Goal: Transaction & Acquisition: Purchase product/service

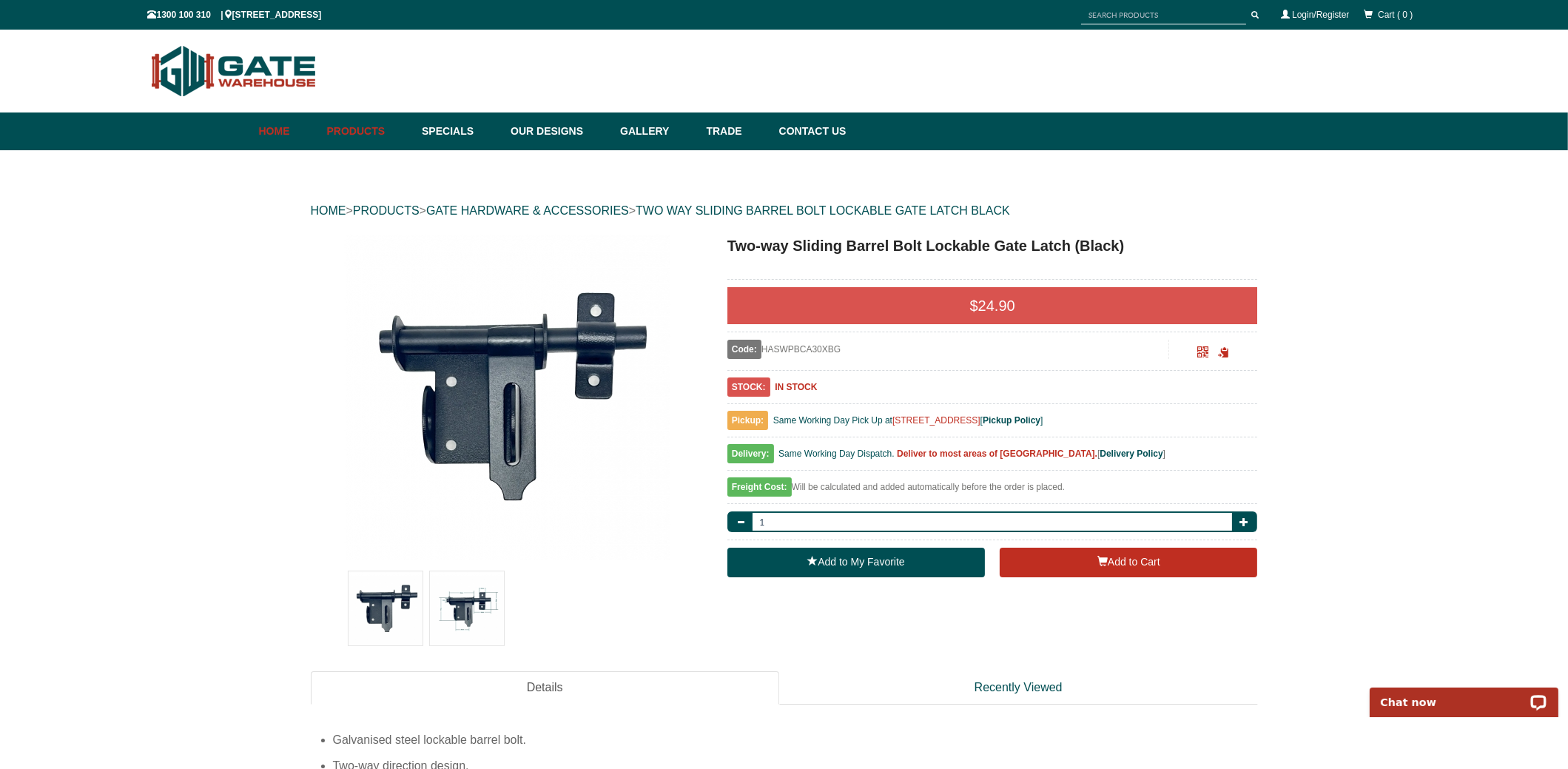
click at [279, 133] on link "Home" at bounding box center [289, 132] width 61 height 38
click at [457, 616] on img at bounding box center [467, 609] width 74 height 74
click at [475, 602] on img at bounding box center [467, 609] width 74 height 74
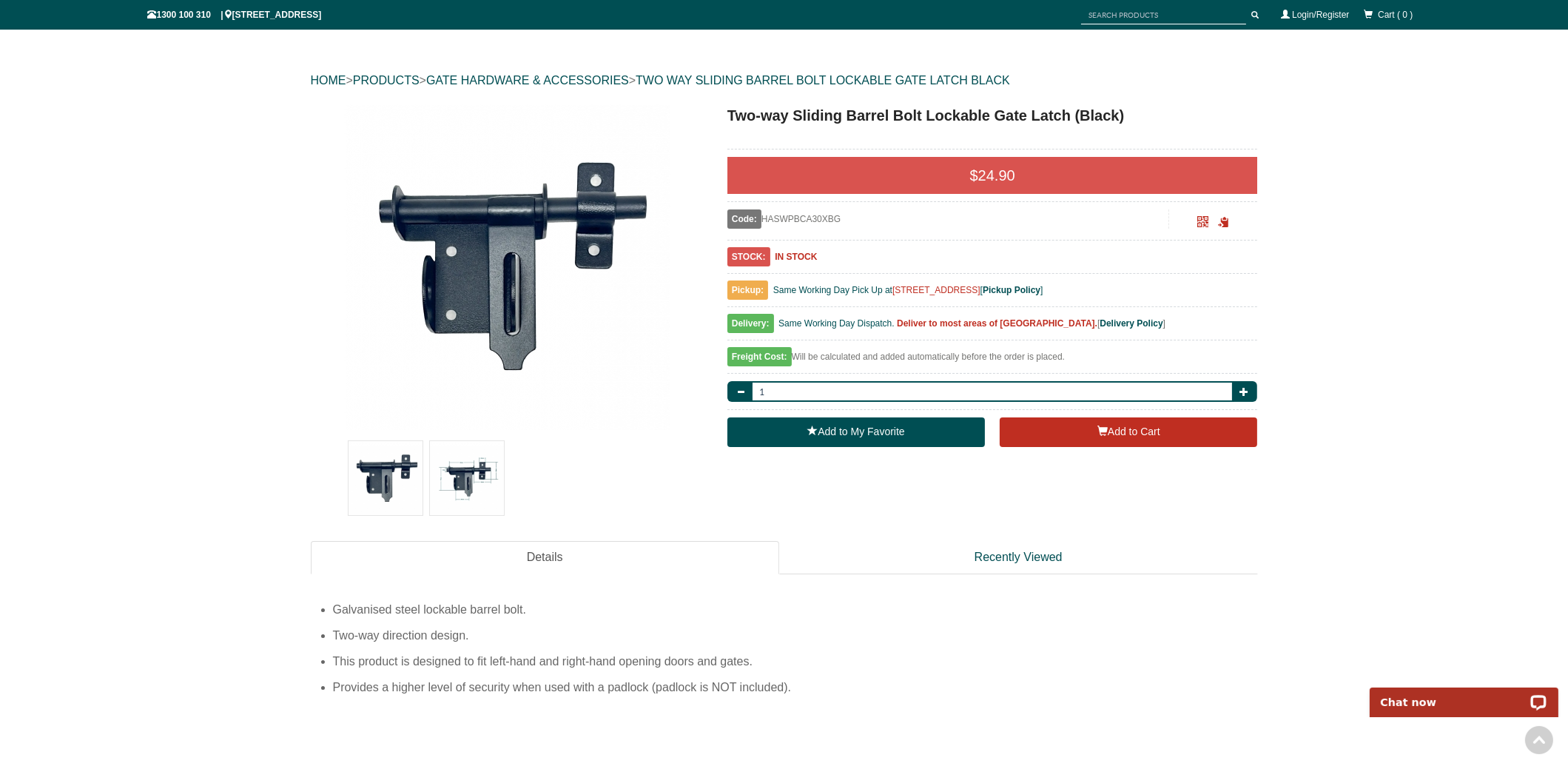
scroll to position [247, 0]
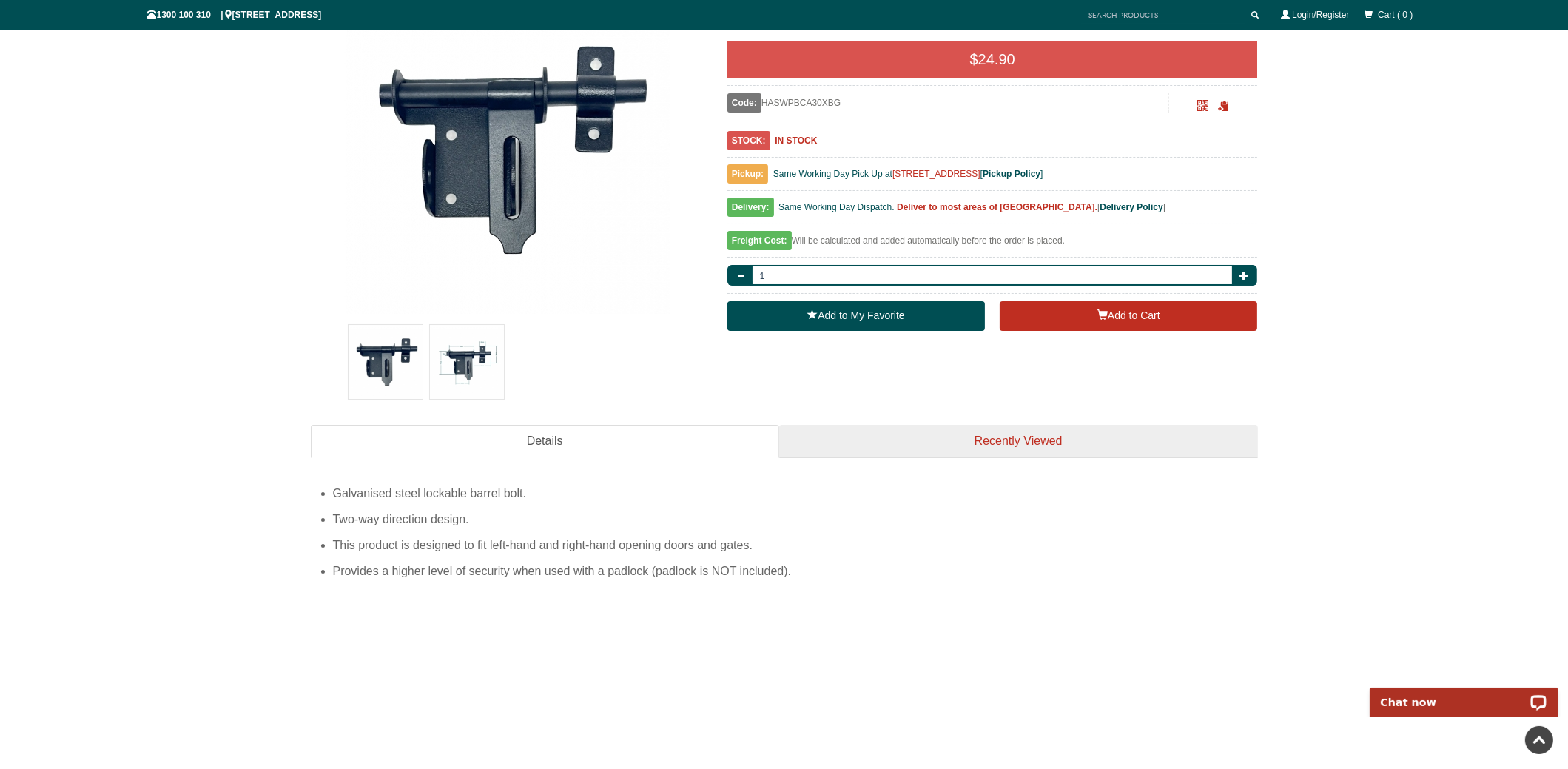
click at [995, 448] on link "Recently Viewed" at bounding box center [1019, 441] width 479 height 34
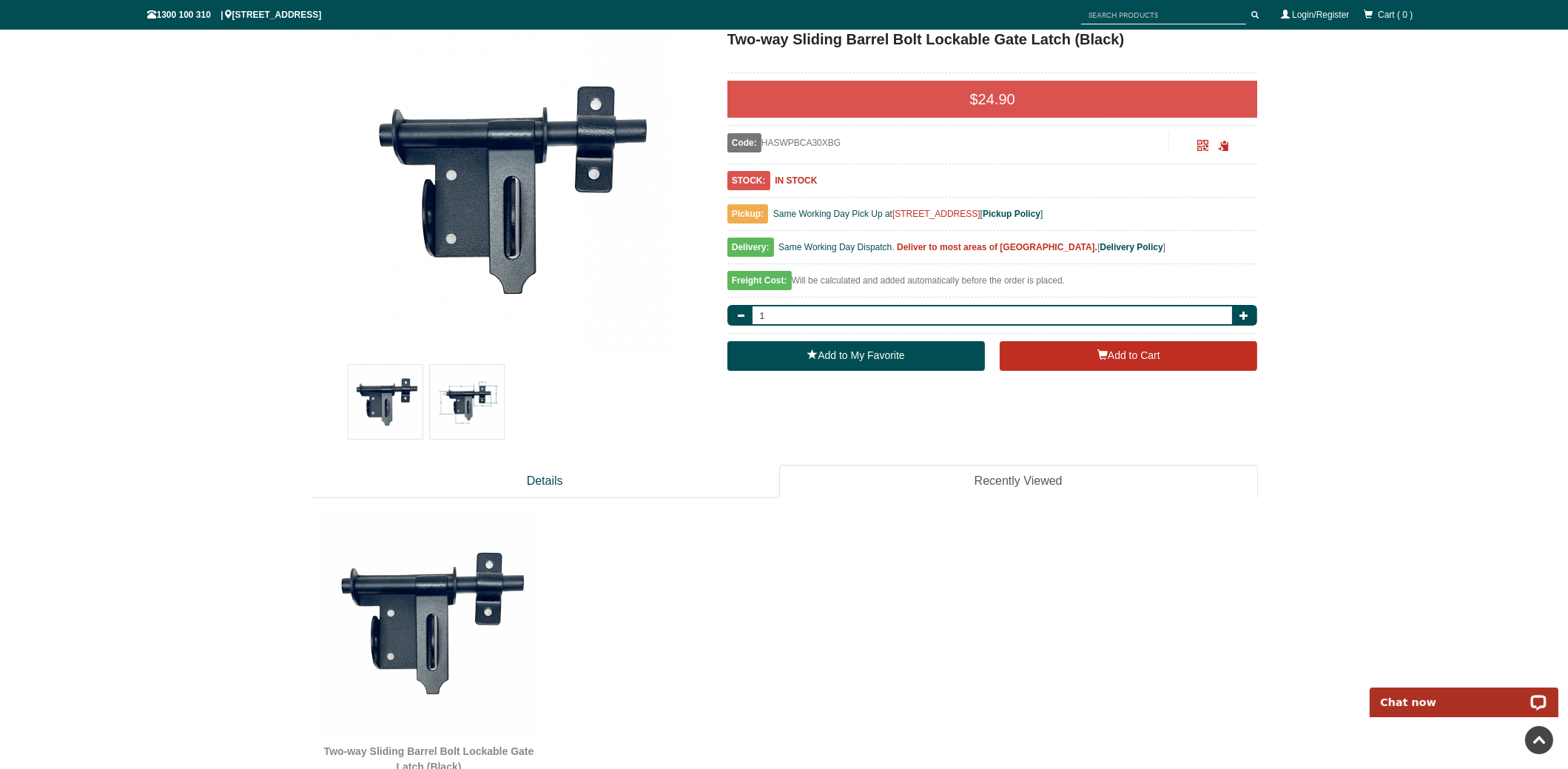
scroll to position [0, 0]
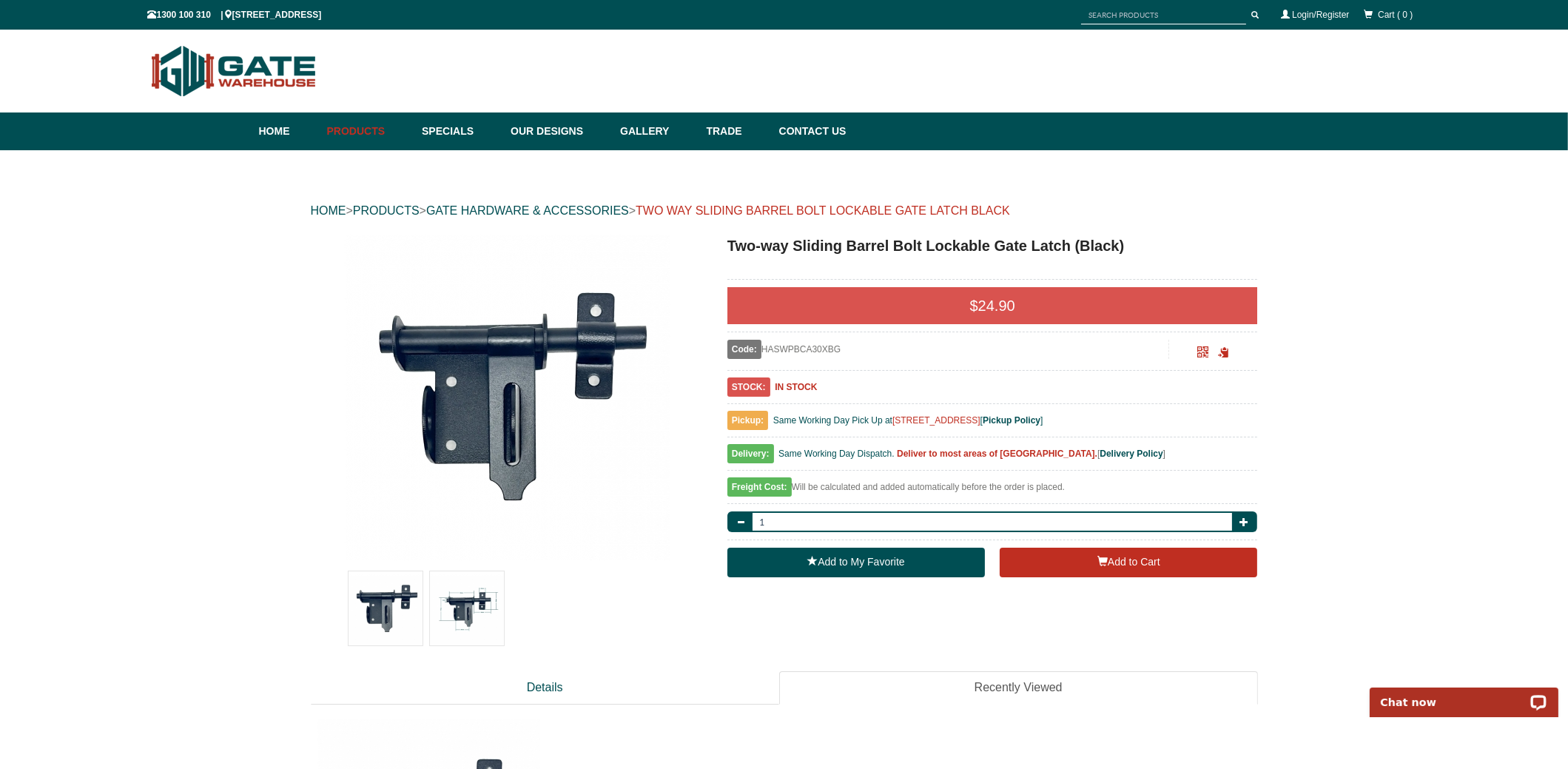
click at [917, 205] on link "TWO WAY SLIDING BARREL BOLT LOCKABLE GATE LATCH BLACK" at bounding box center [823, 211] width 375 height 13
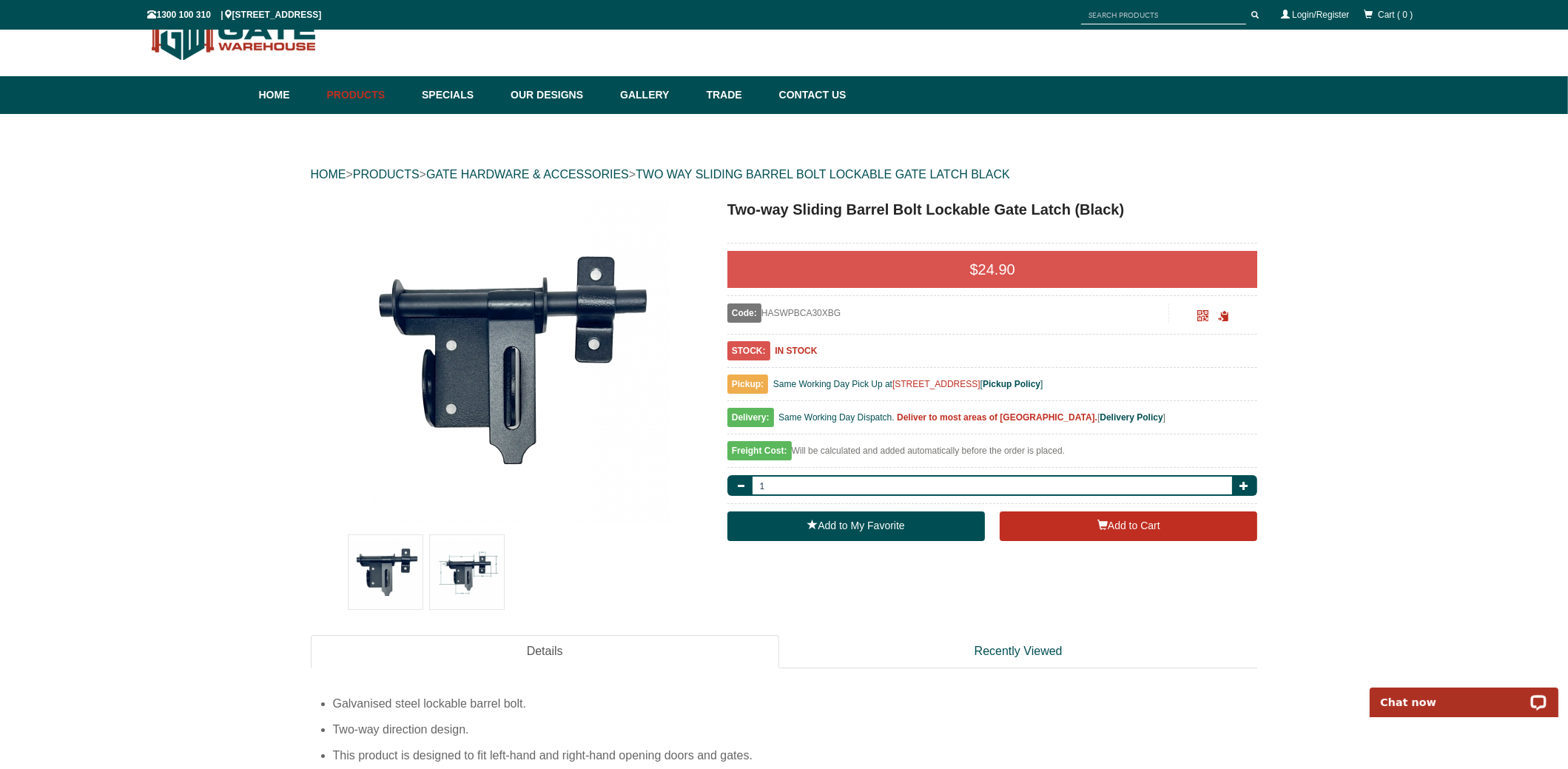
click at [831, 355] on div "STOCK: IN STOCK" at bounding box center [993, 355] width 531 height 26
click at [1100, 418] on b "Delivery Policy" at bounding box center [1131, 417] width 63 height 10
click at [879, 452] on div "Freight Cost: Will be calculated and added automatically before the order is pl…" at bounding box center [993, 455] width 531 height 26
click at [813, 452] on div "Freight Cost: Will be calculated and added automatically before the order is pl…" at bounding box center [993, 455] width 531 height 26
click at [1247, 487] on span "button" at bounding box center [1244, 486] width 9 height 9
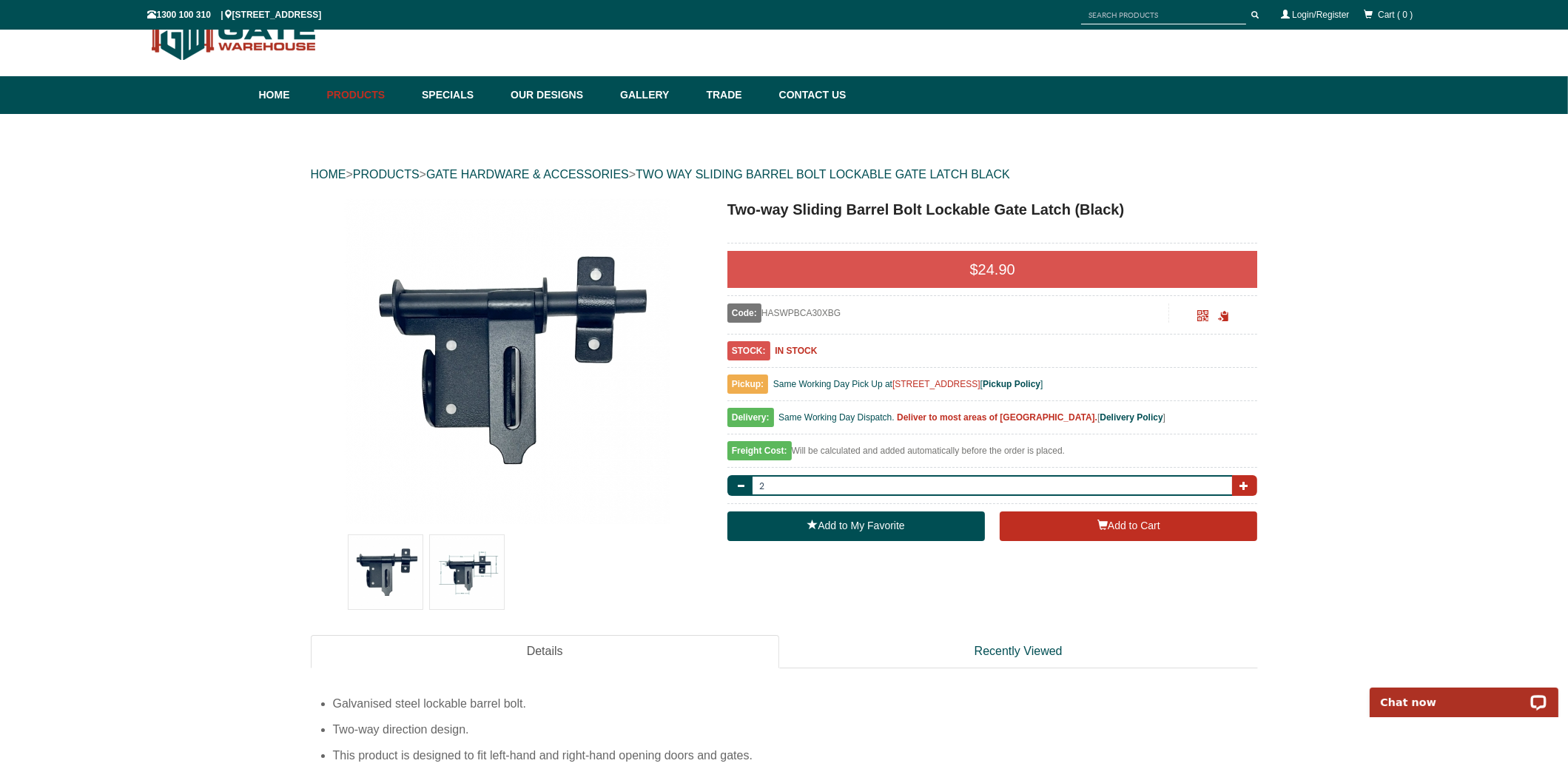
click at [1247, 487] on span "button" at bounding box center [1244, 486] width 9 height 9
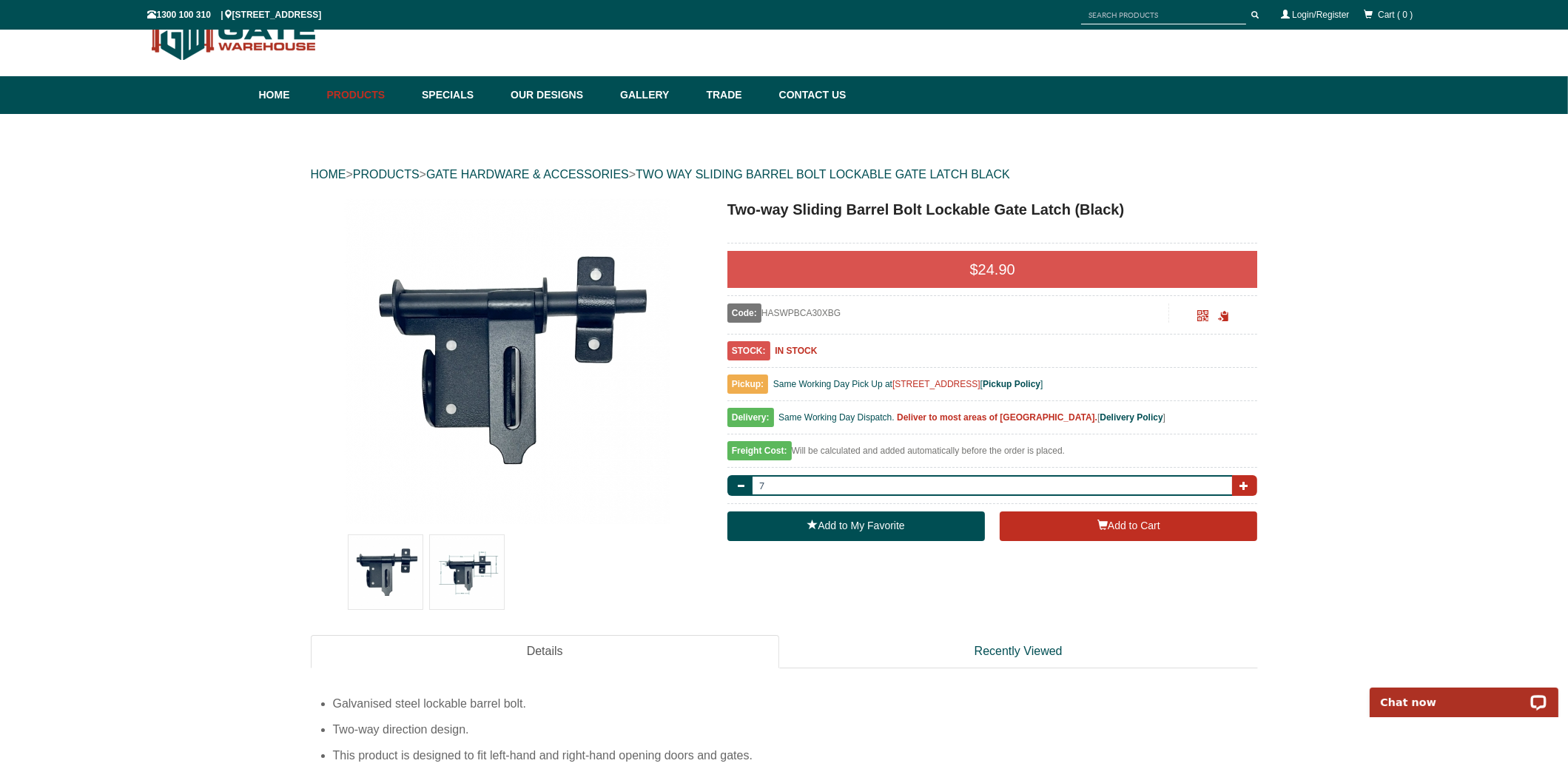
click at [1247, 487] on span "button" at bounding box center [1244, 486] width 9 height 9
type input "8"
drag, startPoint x: 730, startPoint y: 449, endPoint x: 786, endPoint y: 449, distance: 56.0
click at [786, 449] on span "Freight Cost:" at bounding box center [760, 450] width 64 height 19
copy span "Freight Cost:"
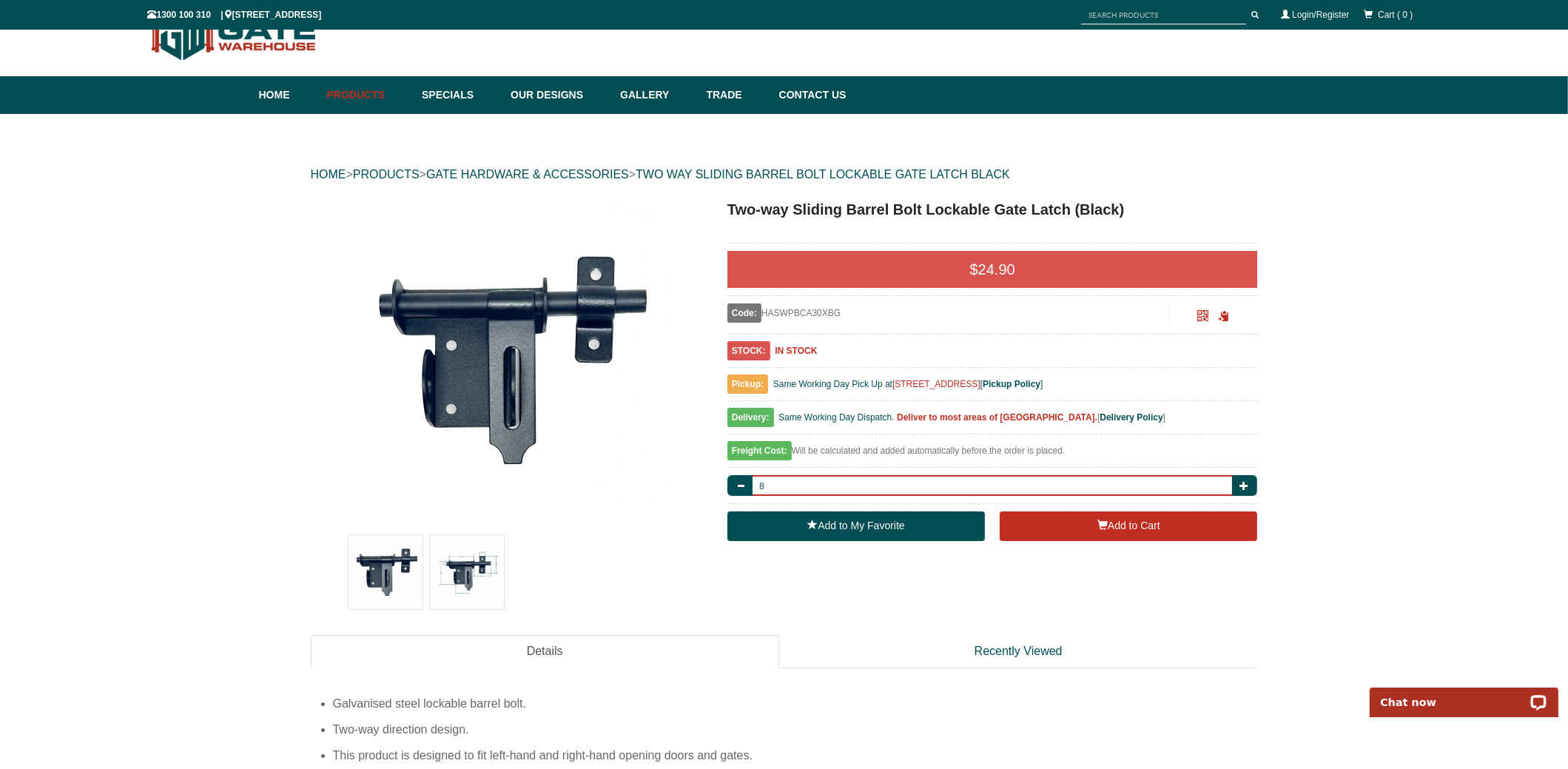
click at [790, 485] on input "8" at bounding box center [993, 486] width 485 height 21
click at [835, 451] on div "Freight Cost: Will be calculated and added automatically before the order is pl…" at bounding box center [993, 455] width 531 height 26
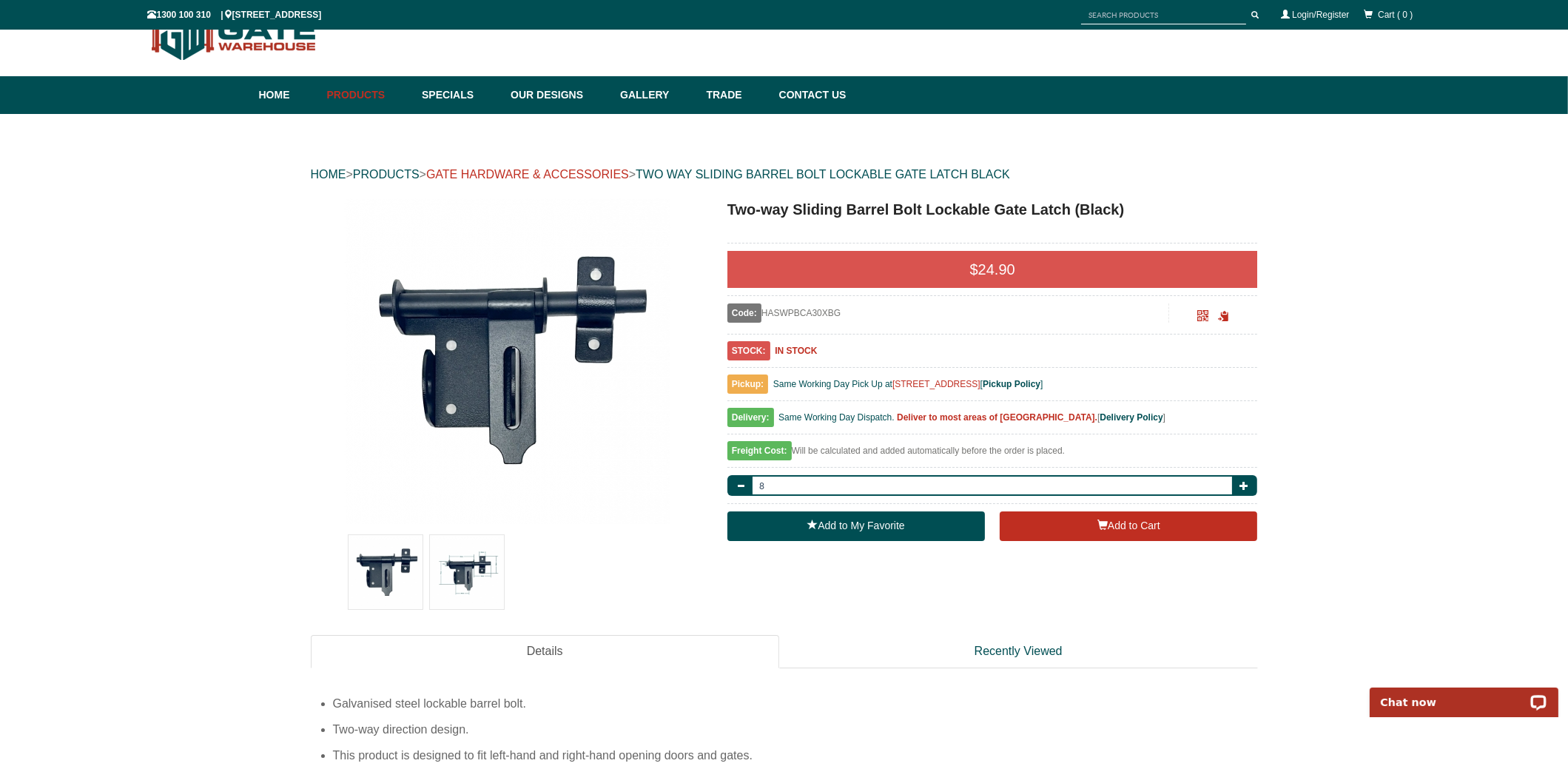
click at [586, 176] on link "GATE HARDWARE & ACCESSORIES" at bounding box center [527, 174] width 202 height 13
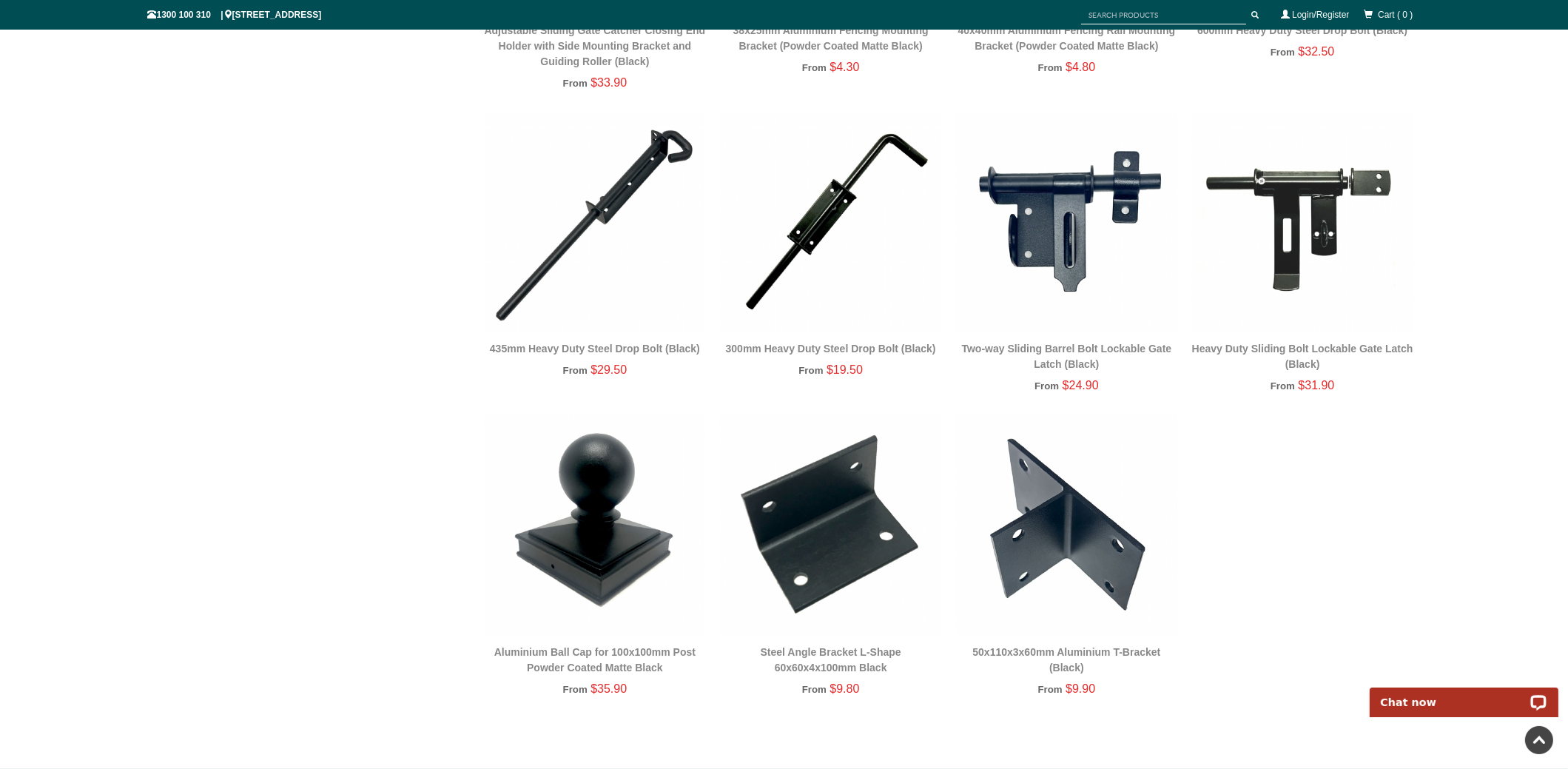
scroll to position [2564, 0]
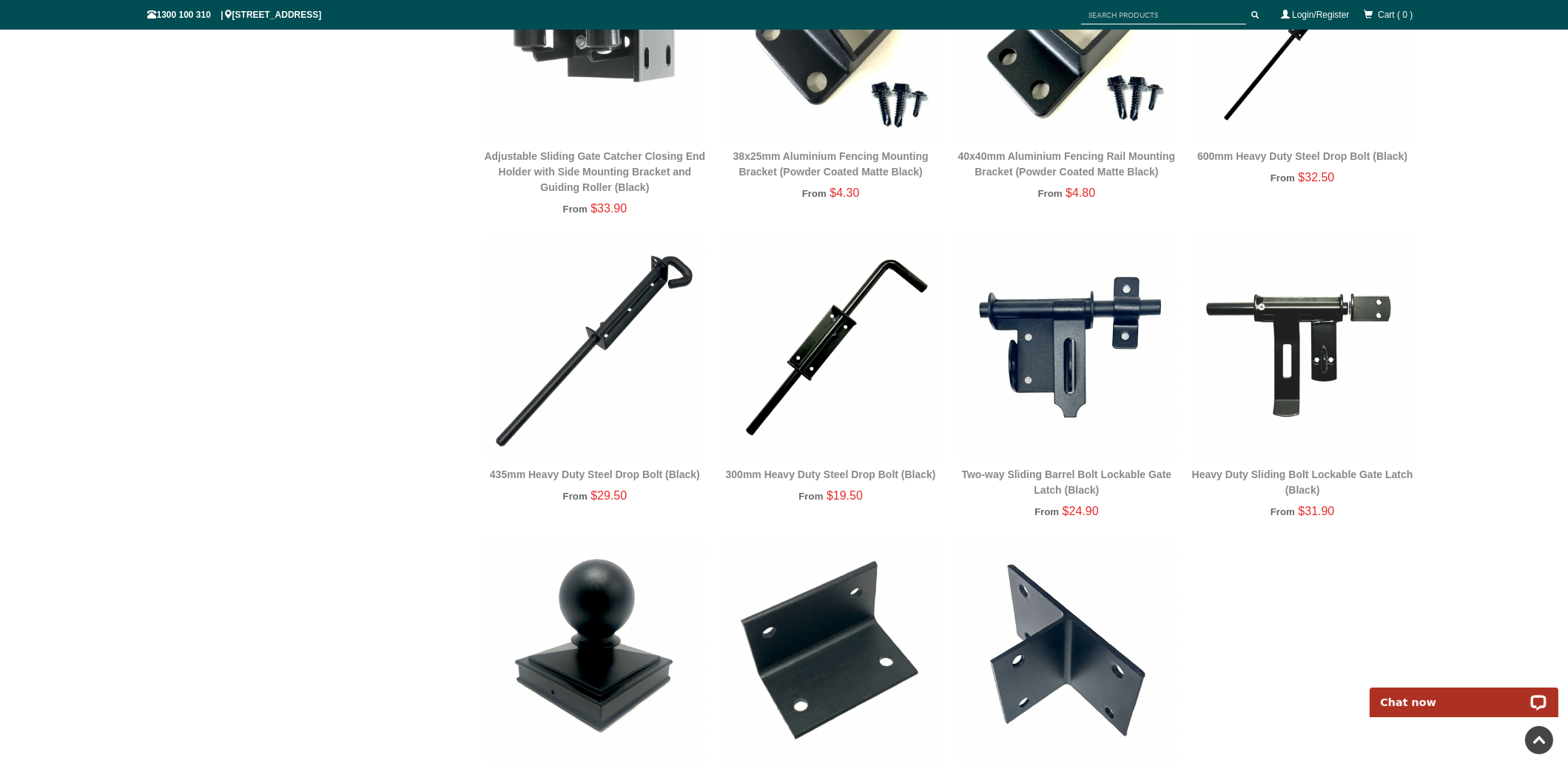
click at [1303, 331] on img at bounding box center [1303, 349] width 221 height 222
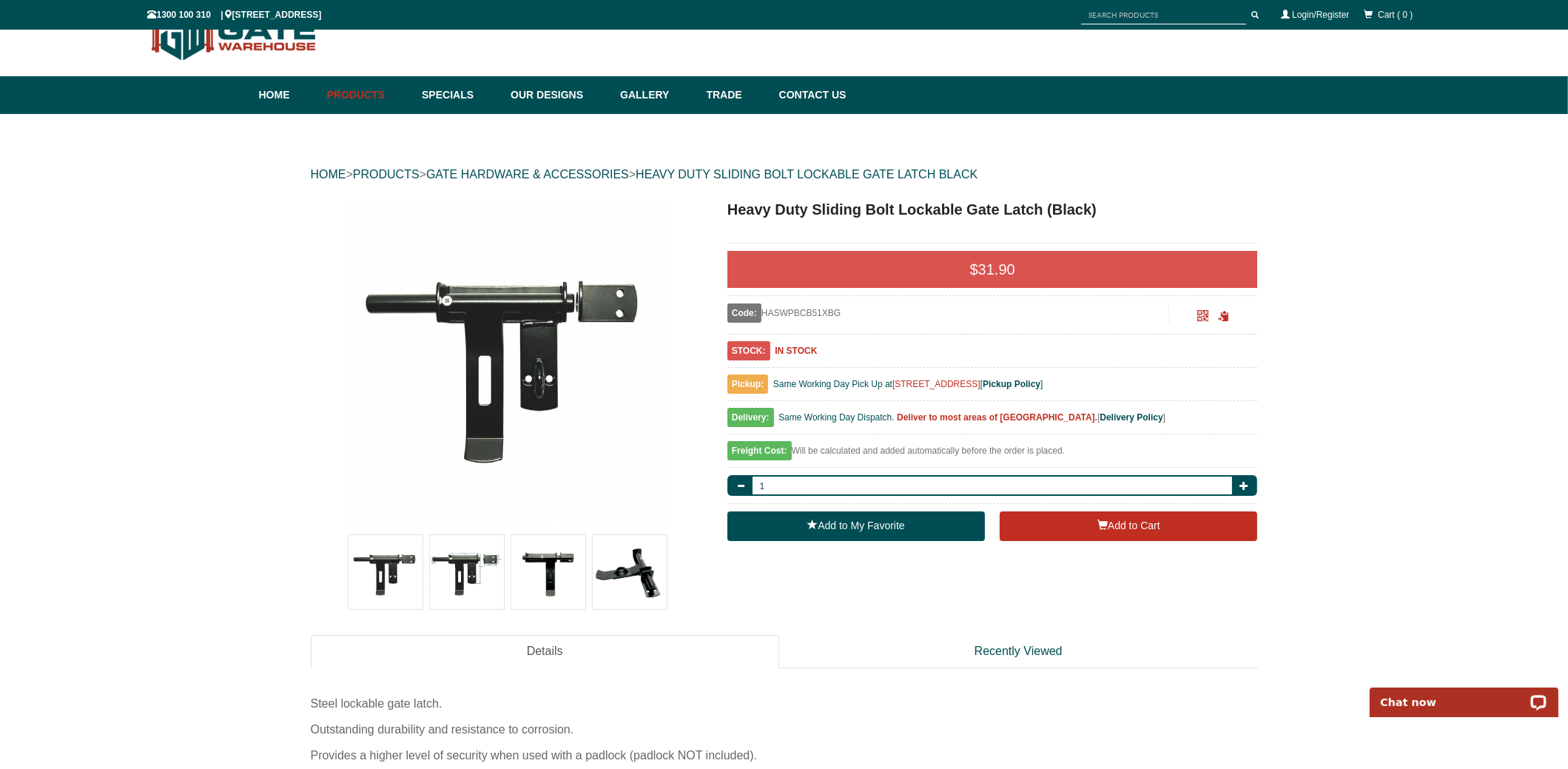
click at [388, 565] on img at bounding box center [386, 573] width 74 height 74
click at [487, 573] on img at bounding box center [467, 573] width 74 height 74
click at [539, 573] on img at bounding box center [549, 573] width 74 height 74
click at [632, 590] on img at bounding box center [630, 573] width 74 height 74
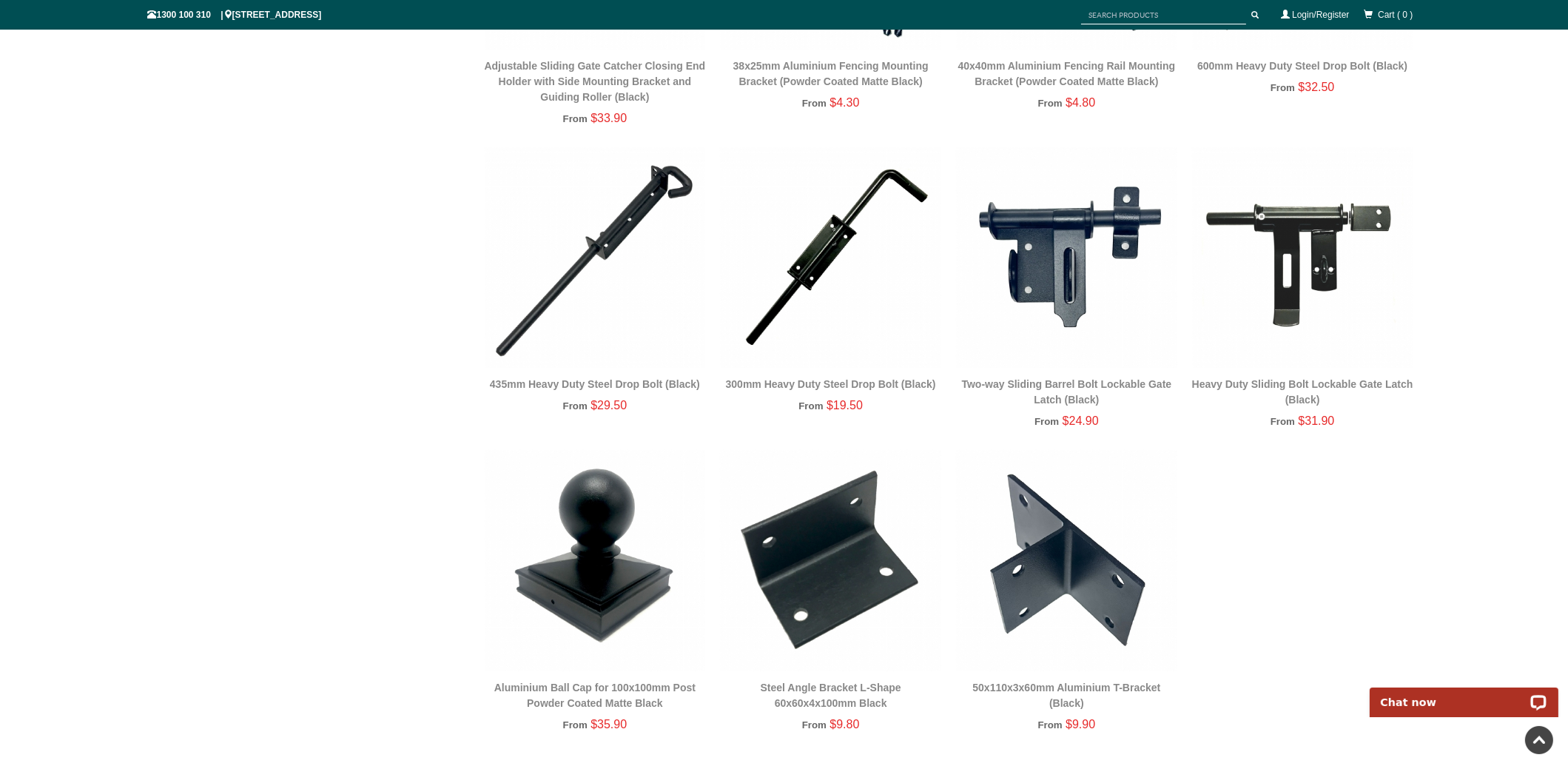
scroll to position [2505, 0]
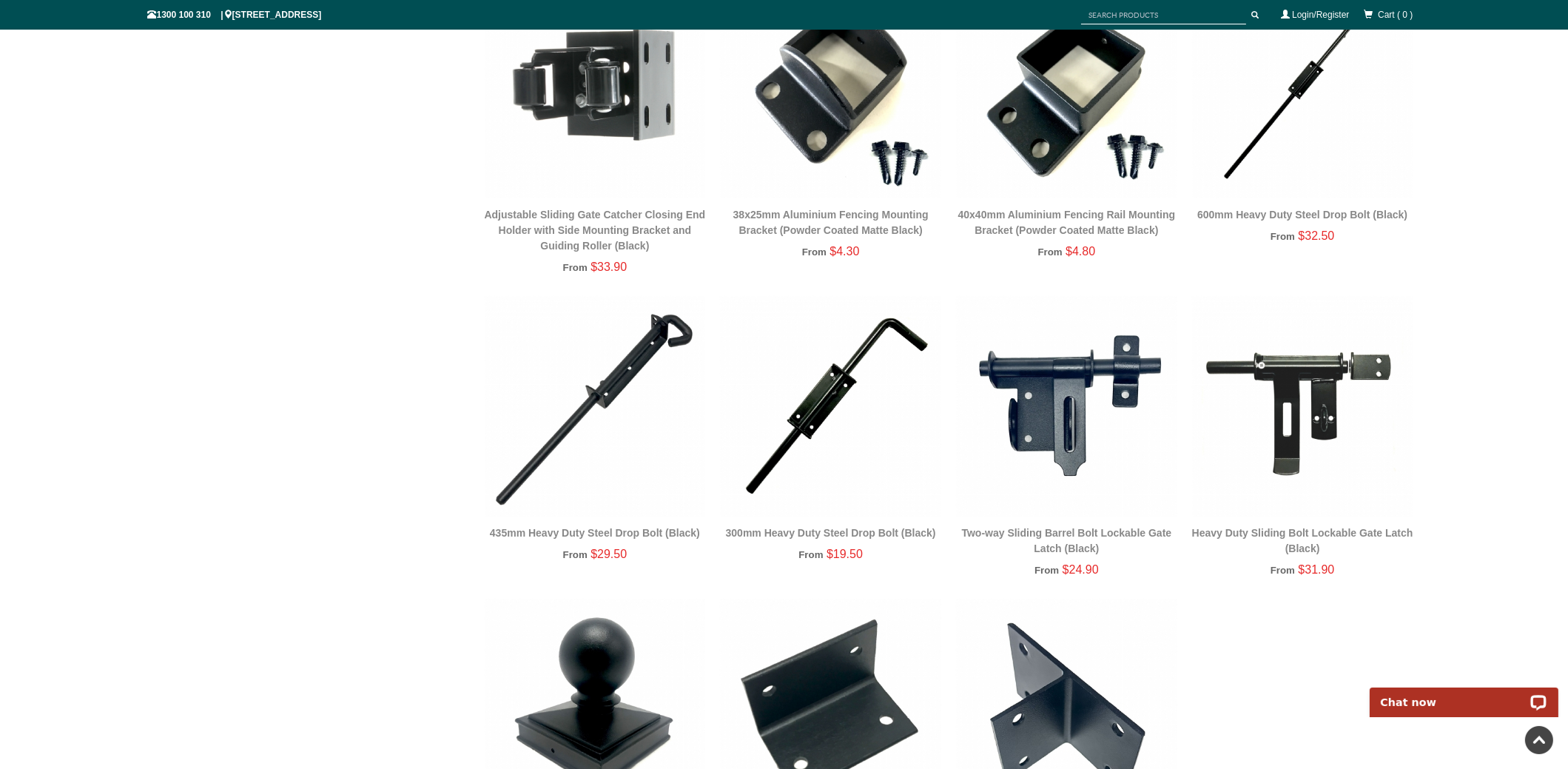
drag, startPoint x: 516, startPoint y: 46, endPoint x: 495, endPoint y: 35, distance: 23.7
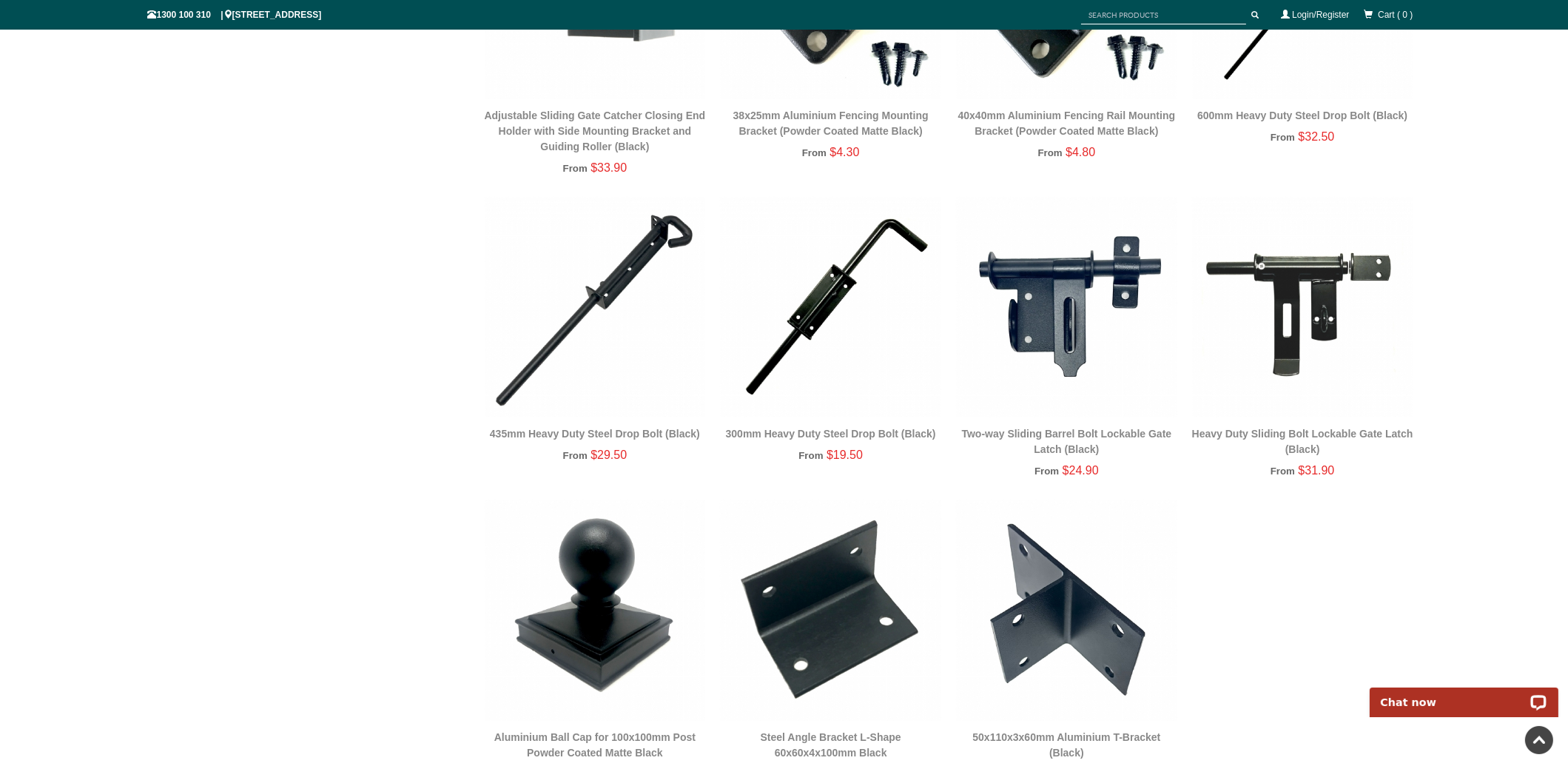
scroll to position [2752, 0]
